Goal: Find specific page/section: Locate item on page

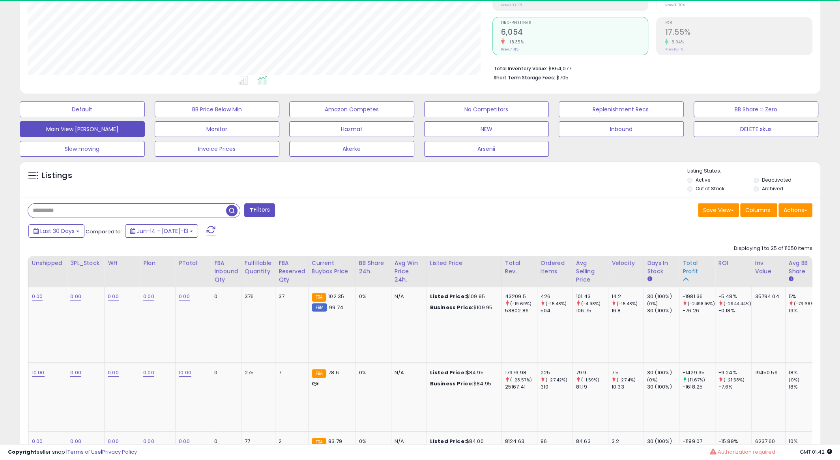
scroll to position [162, 464]
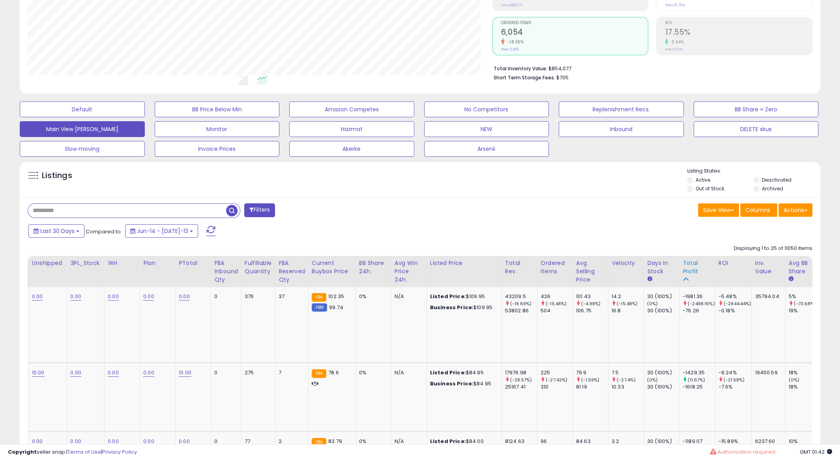
click at [690, 265] on div "Total Profit" at bounding box center [696, 267] width 29 height 17
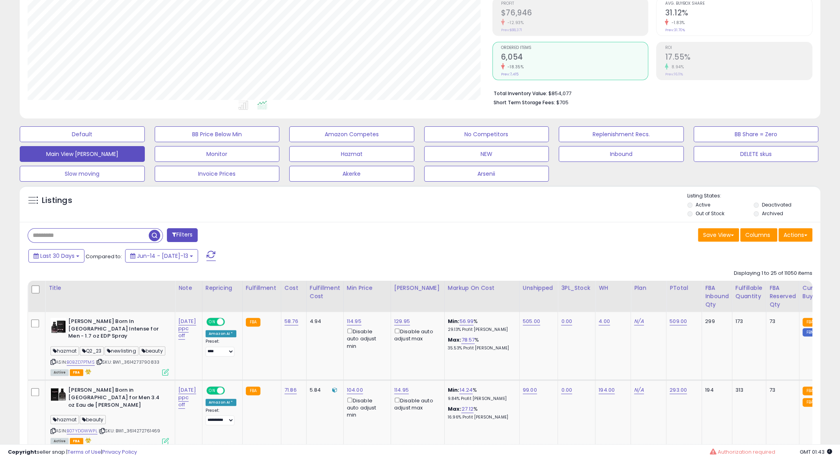
scroll to position [125, 0]
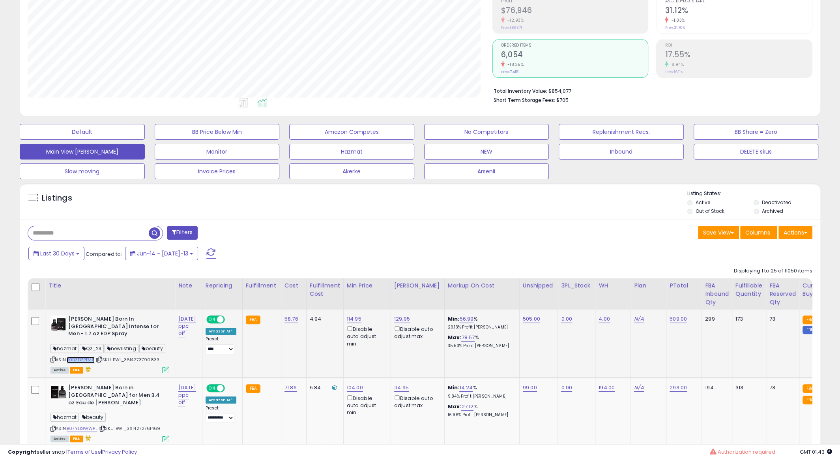
copy link "B0BZD7PTMS"
click at [100, 233] on input "text" at bounding box center [88, 233] width 121 height 14
click at [100, 233] on input "text" at bounding box center [127, 233] width 198 height 14
paste input "**********"
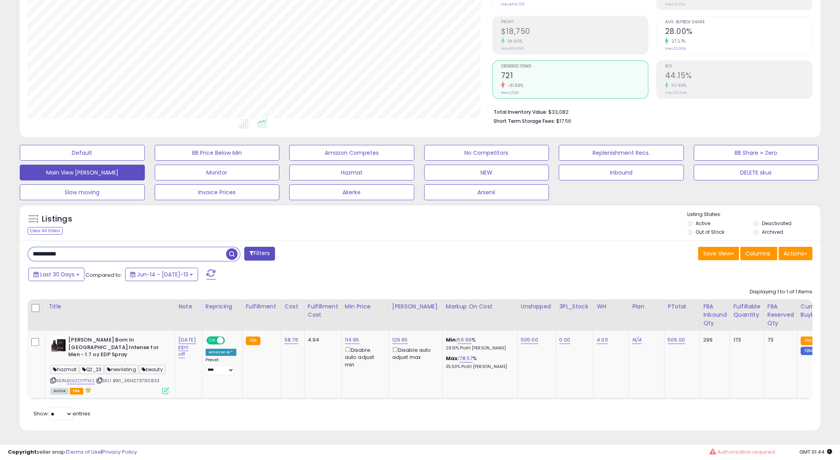
scroll to position [49, 0]
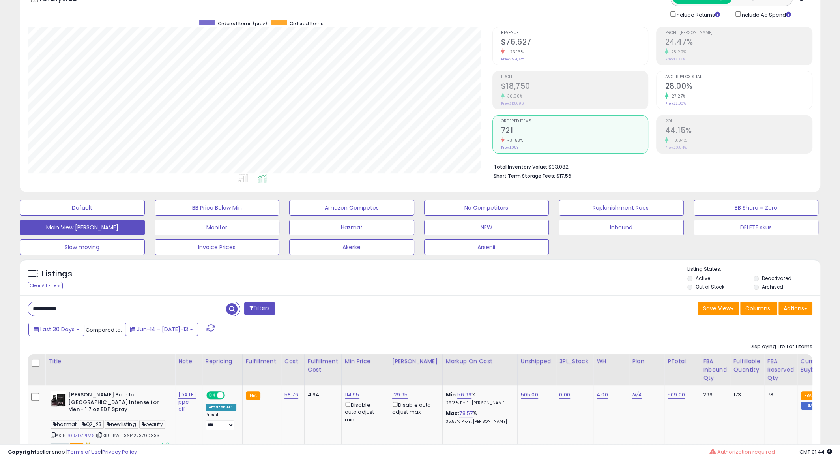
click at [538, 132] on h2 "721" at bounding box center [574, 131] width 147 height 11
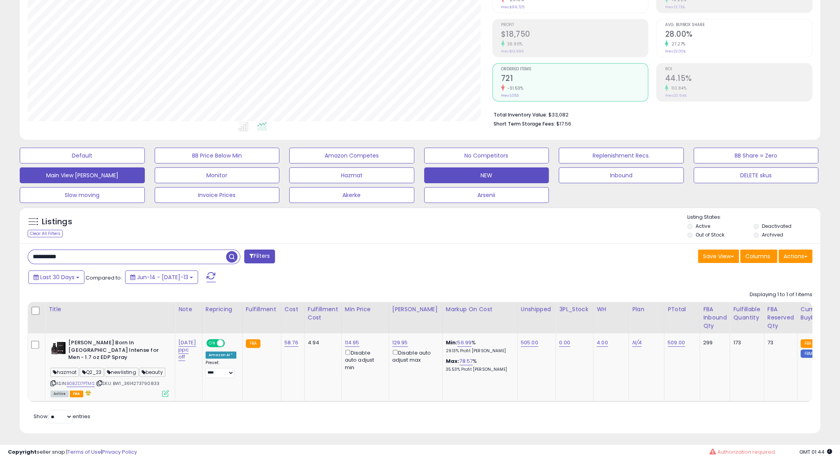
scroll to position [103, 0]
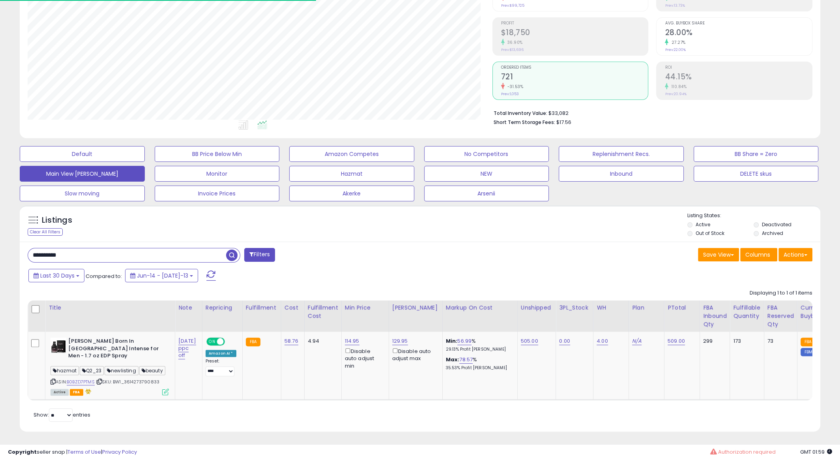
click at [125, 258] on input "**********" at bounding box center [127, 255] width 198 height 14
paste input "text"
type input "**********"
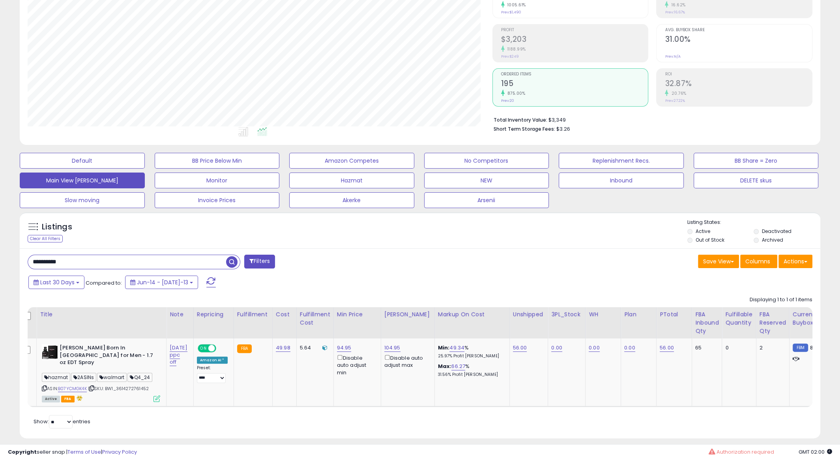
scroll to position [0, 9]
click at [708, 35] on h2 "31.00%" at bounding box center [738, 40] width 147 height 11
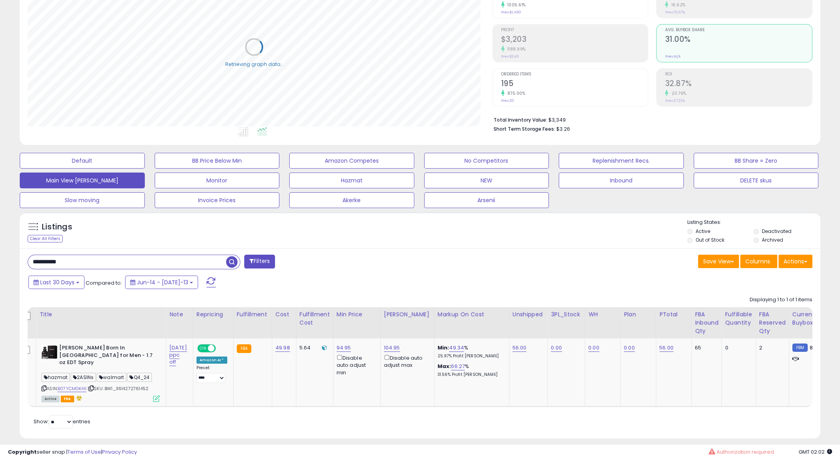
scroll to position [162, 464]
click at [601, 79] on h2 "195" at bounding box center [574, 84] width 147 height 11
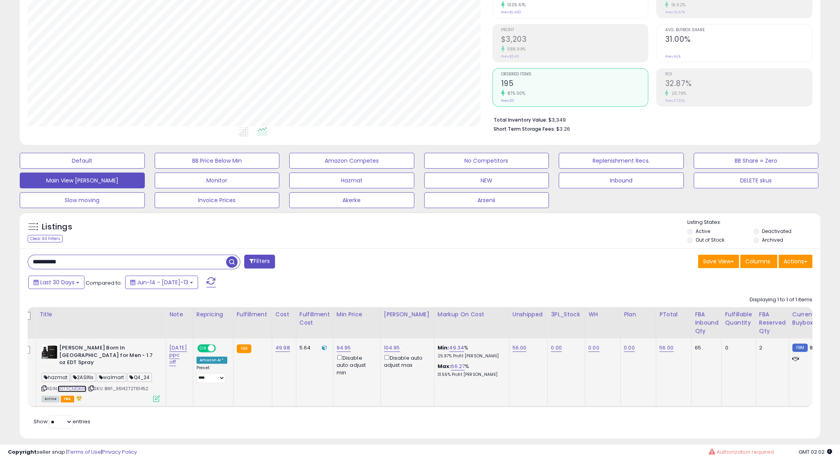
click at [73, 385] on link "B07YCMGK4K" at bounding box center [72, 388] width 29 height 7
